Goal: Find specific page/section: Find specific page/section

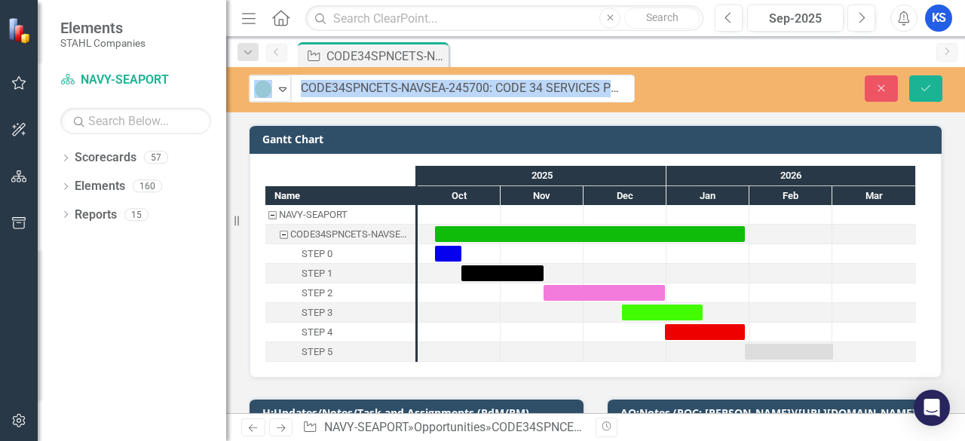
drag, startPoint x: 282, startPoint y: 90, endPoint x: 516, endPoint y: 93, distance: 233.7
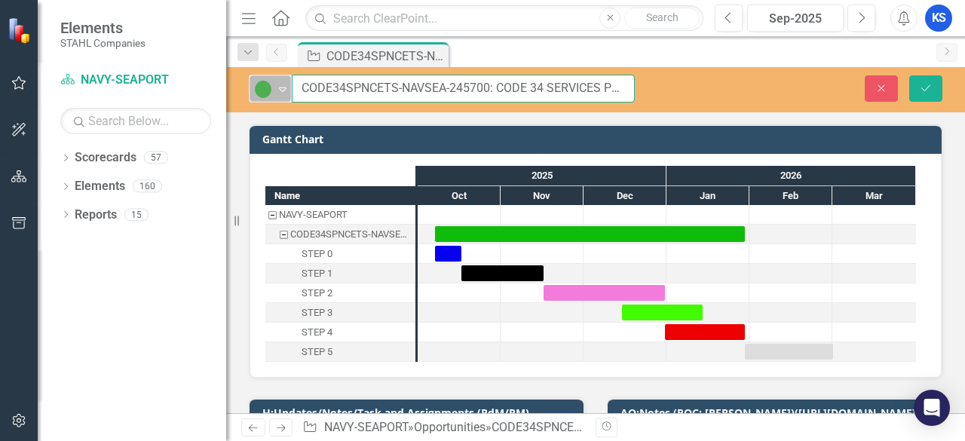
drag, startPoint x: 489, startPoint y: 84, endPoint x: 282, endPoint y: 88, distance: 206.6
click at [282, 88] on div "Active Expand CODE34SPNCETS-NAVSEA-245700: CODE 34 SERVICES PROCUREMENT NUWCDIV…" at bounding box center [442, 89] width 386 height 28
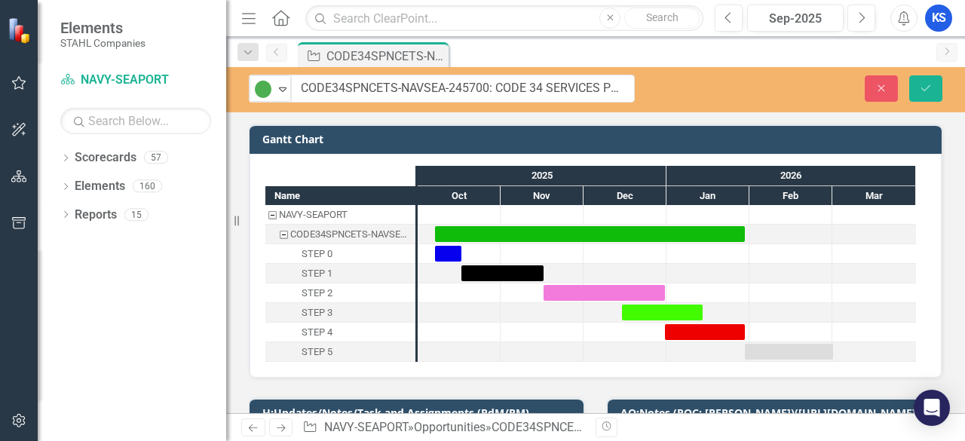
drag, startPoint x: 498, startPoint y: 149, endPoint x: 258, endPoint y: 6, distance: 278.9
click at [354, 69] on div "Active Expand CODE34SPNCETS-NAVSEA-245700: CODE 34 SERVICES PROCUREMENT NUWCDIV…" at bounding box center [595, 240] width 739 height 346
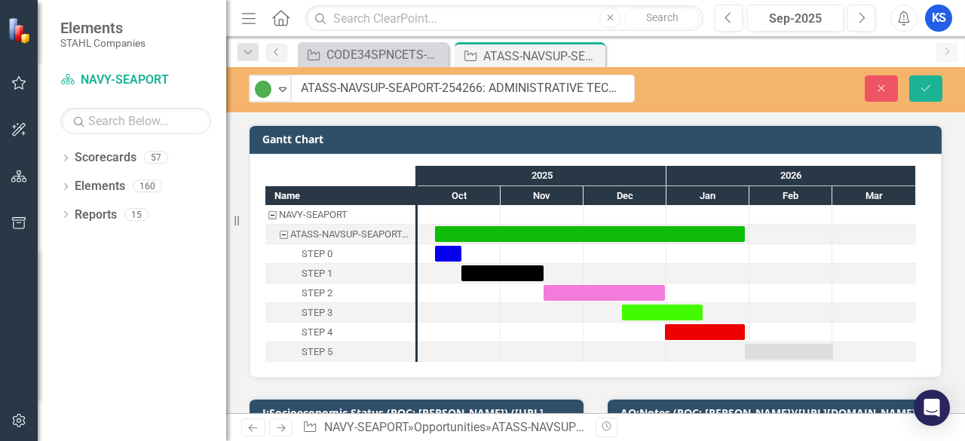
drag, startPoint x: 283, startPoint y: 94, endPoint x: 493, endPoint y: 90, distance: 209.6
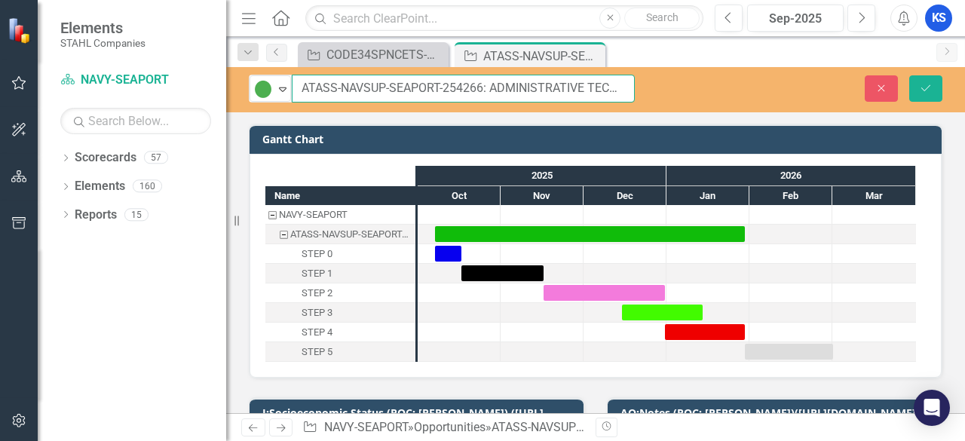
drag, startPoint x: 482, startPoint y: 88, endPoint x: 300, endPoint y: 85, distance: 182.5
click at [300, 85] on input "ATASS-NAVSUP-SEAPORT-254266: ADMINISTRATIVE TECHNICAL AND ANALYTICAL SUPPORT SE…" at bounding box center [463, 89] width 343 height 28
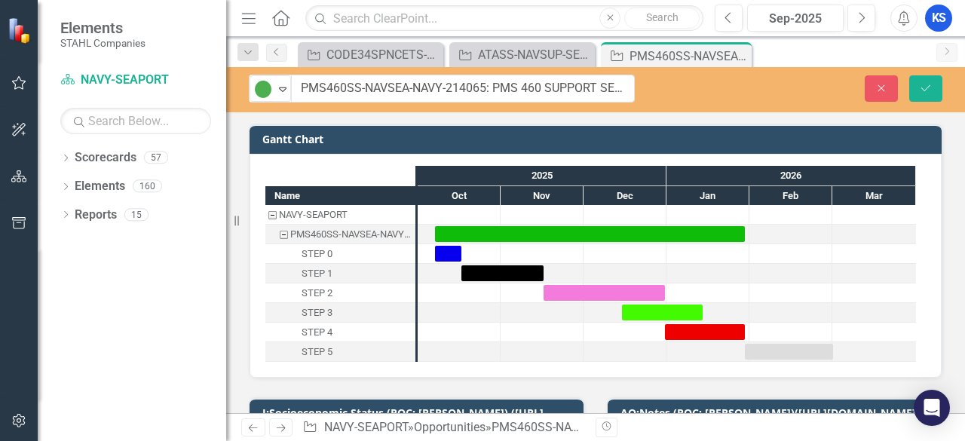
drag, startPoint x: 371, startPoint y: 87, endPoint x: 464, endPoint y: 96, distance: 93.2
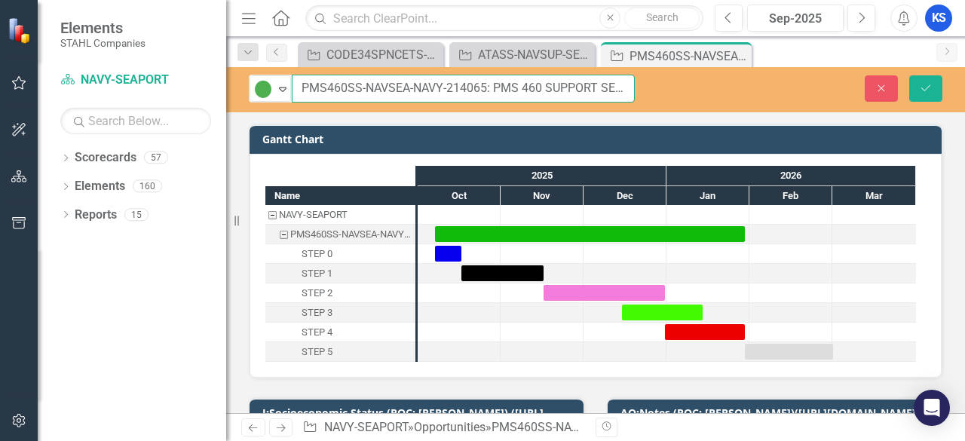
drag, startPoint x: 299, startPoint y: 87, endPoint x: 487, endPoint y: 88, distance: 187.7
click at [487, 88] on input "PMS460SS-NAVSEA-NAVY-214065: PMS 460 SUPPORT SERVICES (SEAPORT NXG)" at bounding box center [463, 89] width 343 height 28
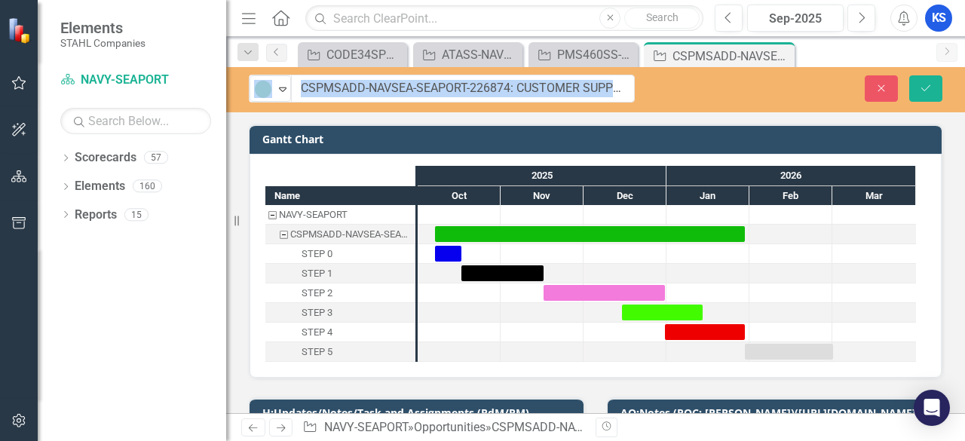
drag, startPoint x: 282, startPoint y: 90, endPoint x: 538, endPoint y: 88, distance: 256.3
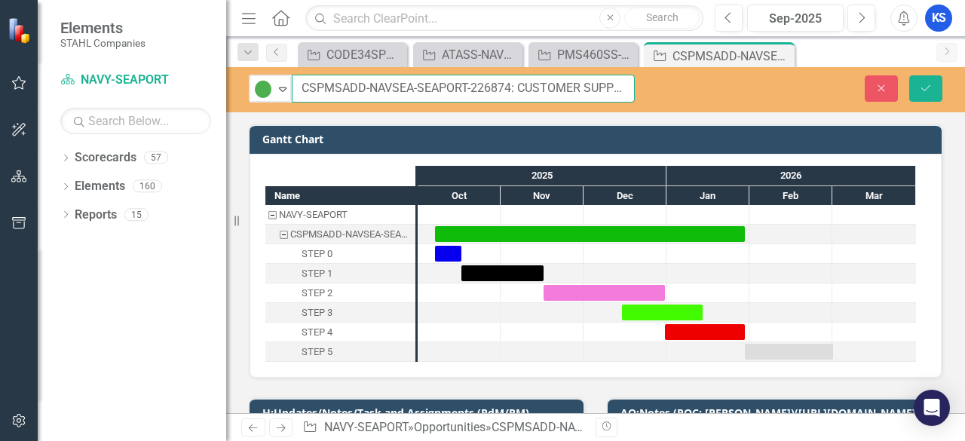
drag, startPoint x: 510, startPoint y: 87, endPoint x: 299, endPoint y: 87, distance: 211.1
click at [300, 87] on input "CSPMSADD-NAVSEA-SEAPORT-226874: CUSTOMER SUPPORT AND PROGRAM MANAGEMENT SERVICE…" at bounding box center [463, 89] width 343 height 28
